Goal: Use online tool/utility: Utilize a website feature to perform a specific function

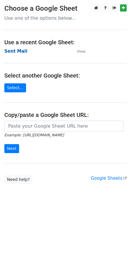
click at [16, 54] on strong "Sent Mail" at bounding box center [15, 51] width 23 height 5
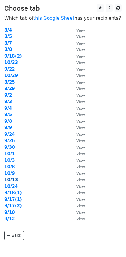
click at [14, 180] on strong "10/13" at bounding box center [11, 179] width 14 height 5
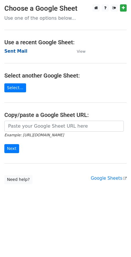
click at [18, 50] on strong "Sent Mail" at bounding box center [15, 51] width 23 height 5
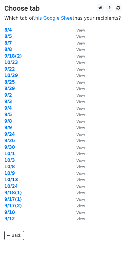
click at [14, 181] on strong "10/13" at bounding box center [11, 179] width 14 height 5
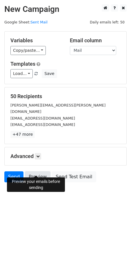
click at [37, 172] on link "Preview" at bounding box center [37, 176] width 25 height 11
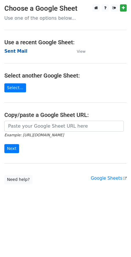
click at [14, 49] on strong "Sent Mail" at bounding box center [15, 51] width 23 height 5
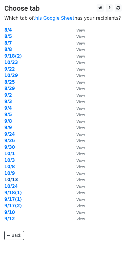
click at [13, 180] on strong "10/13" at bounding box center [11, 179] width 14 height 5
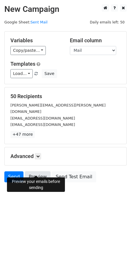
click at [41, 173] on link "Preview" at bounding box center [37, 176] width 25 height 11
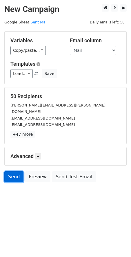
click at [17, 173] on link "Send" at bounding box center [13, 176] width 19 height 11
